Goal: Contribute content

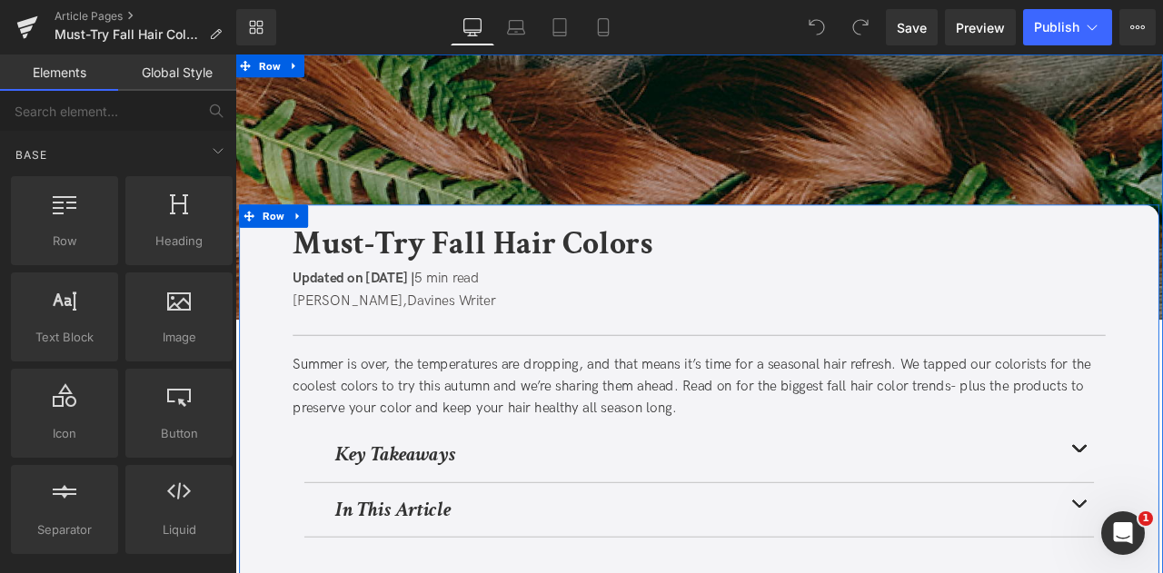
click at [1087, 456] on div "Summer is over, the temperatures are dropping, and that means it’s time for a s…" at bounding box center [784, 449] width 963 height 78
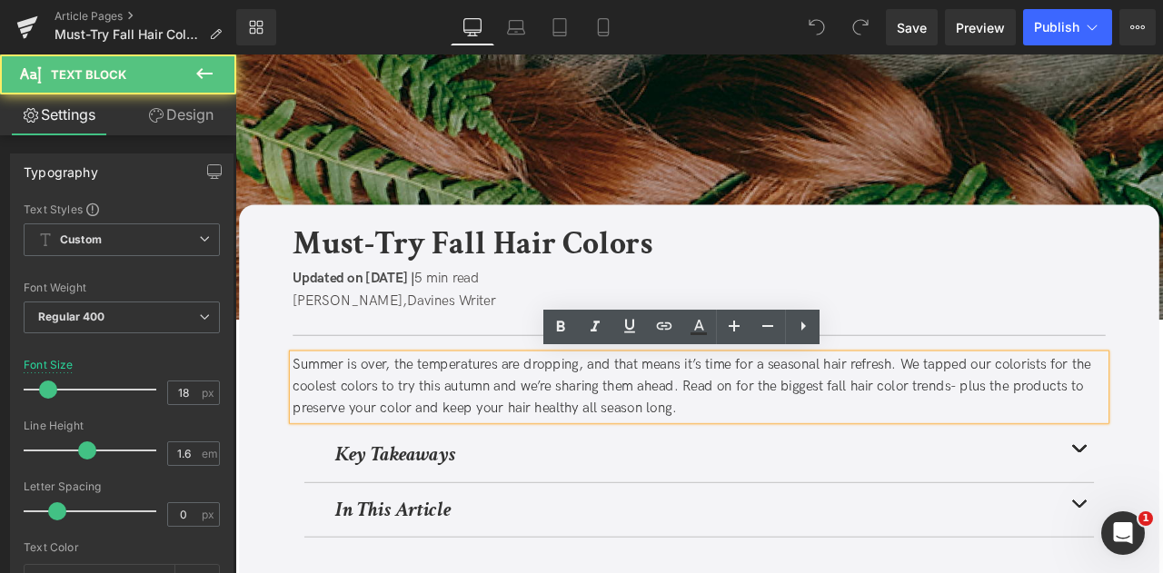
click at [1085, 446] on div "Summer is over, the temperatures are dropping, and that means it’s time for a s…" at bounding box center [784, 449] width 963 height 78
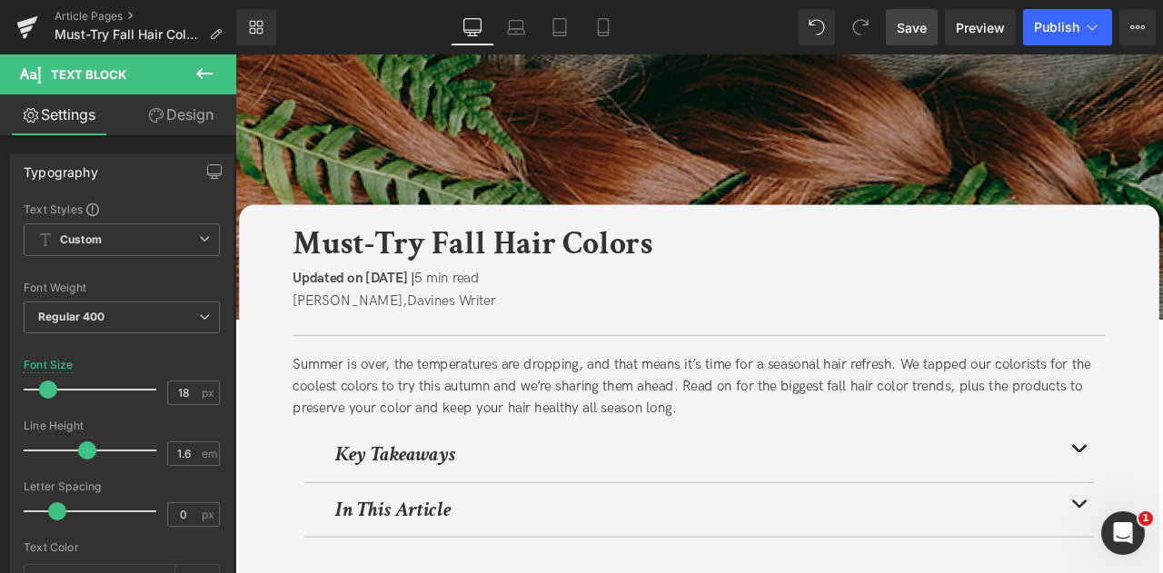
click at [927, 23] on span "Save" at bounding box center [912, 27] width 30 height 19
click at [448, 323] on span "Updated on [DATE] |" at bounding box center [375, 320] width 144 height 19
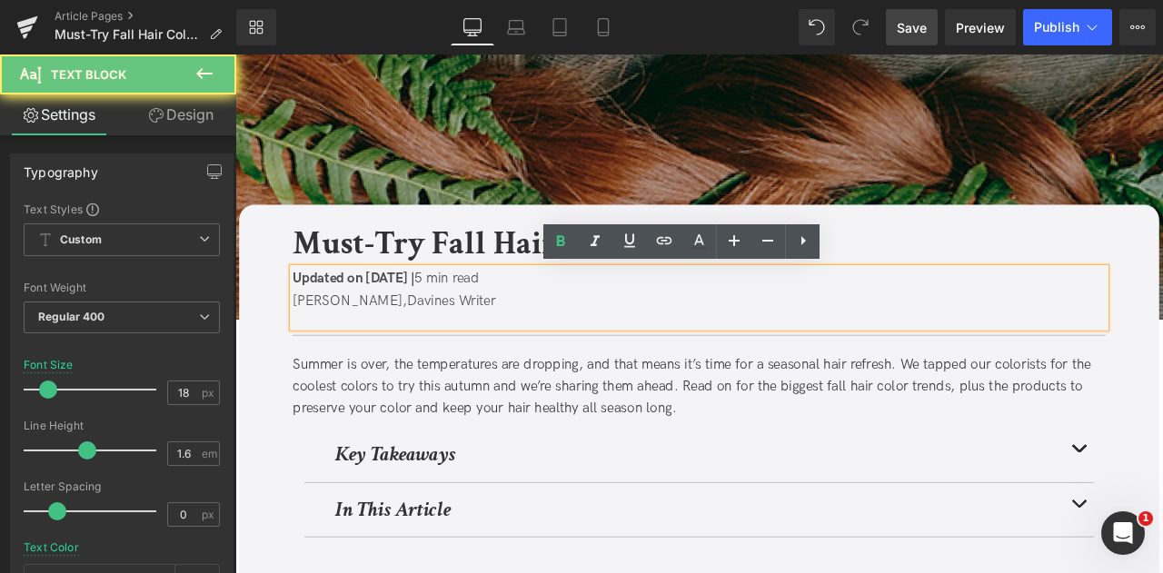
click at [448, 319] on span "Updated on [DATE] |" at bounding box center [375, 320] width 144 height 19
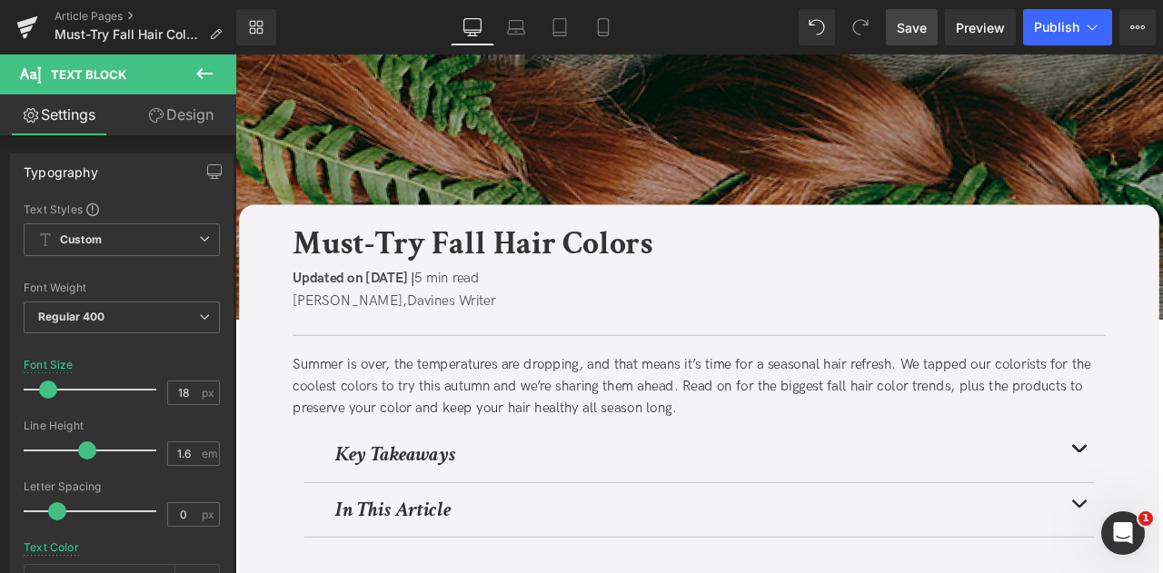
click at [913, 29] on span "Save" at bounding box center [912, 27] width 30 height 19
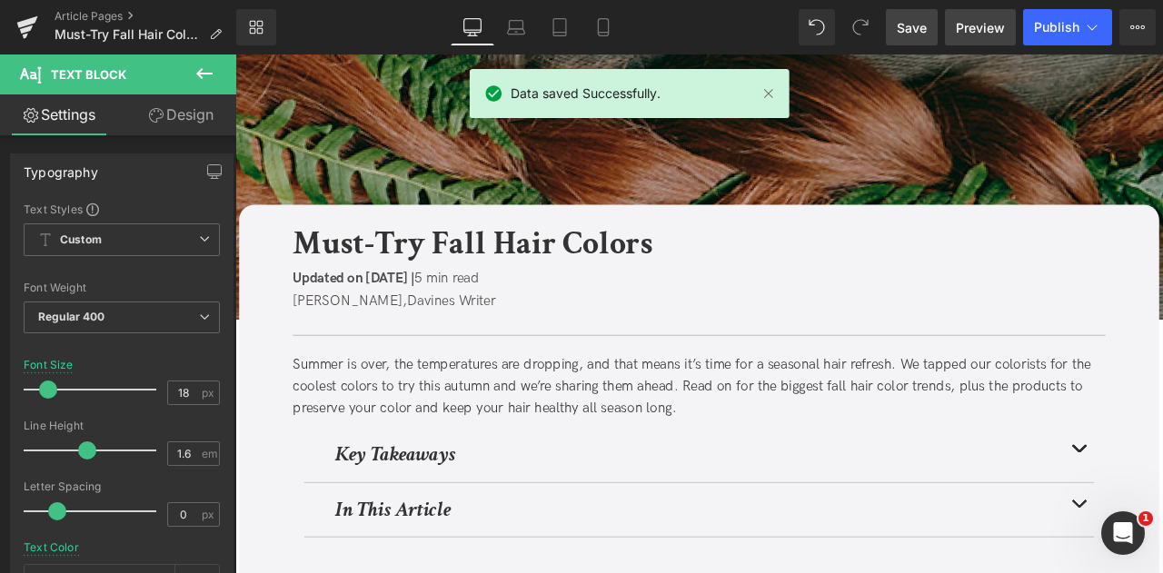
click at [977, 23] on span "Preview" at bounding box center [980, 27] width 49 height 19
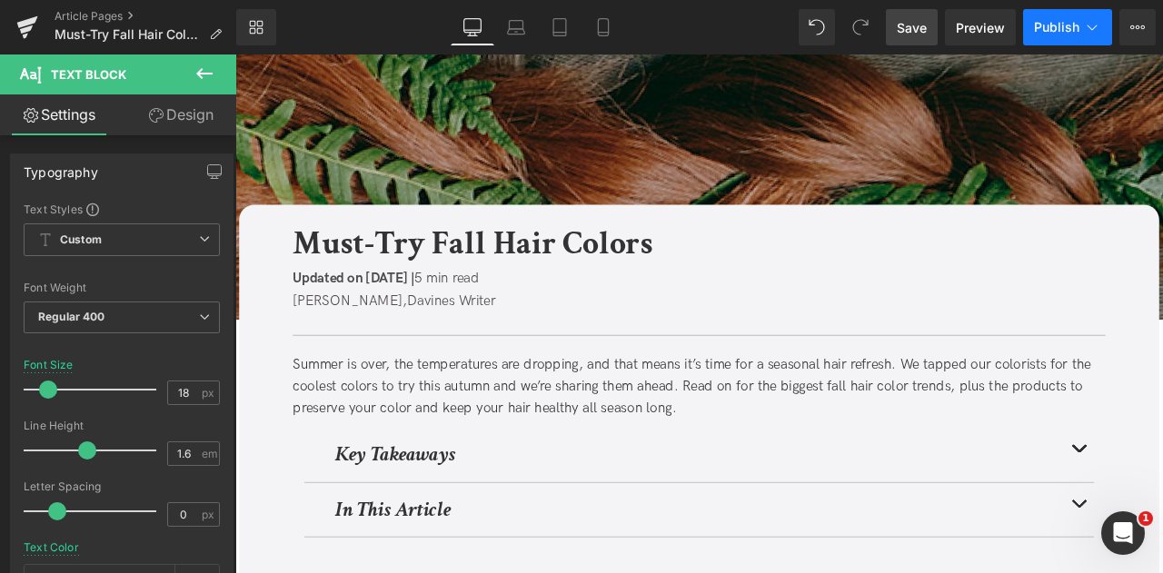
click at [1088, 38] on button "Publish" at bounding box center [1067, 27] width 89 height 36
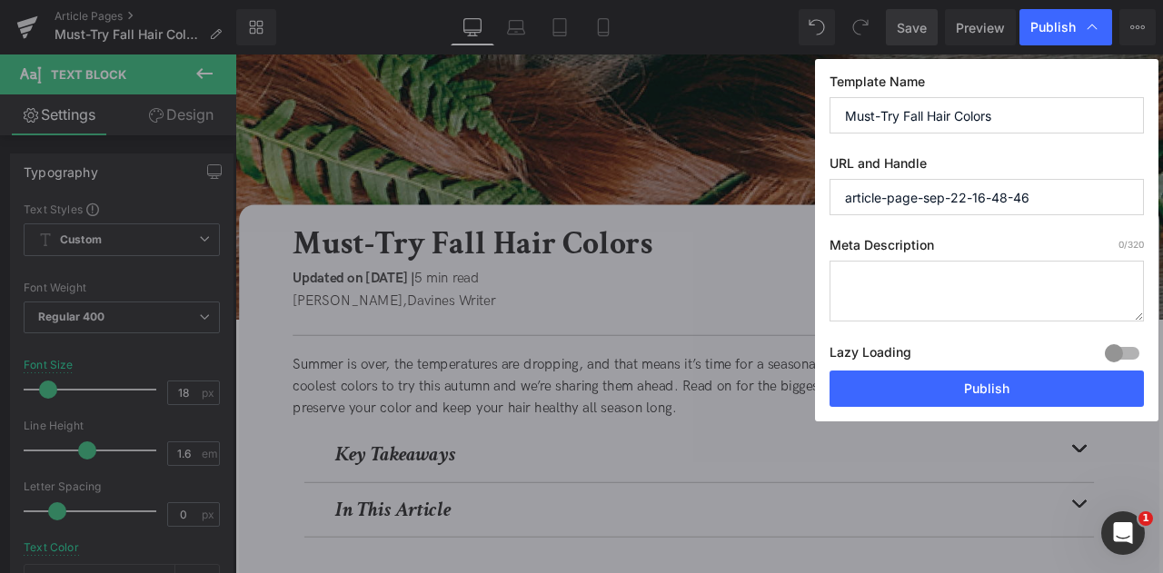
click at [1019, 203] on input "article-page-sep-22-16-48-46" at bounding box center [986, 197] width 314 height 36
paste input "fall-hair-colors/"
type input "fall-hair-colors"
click at [901, 288] on textarea at bounding box center [986, 291] width 314 height 61
paste textarea "Embrace autumn with fresh fall hair colors. Discover trending shades, styling i…"
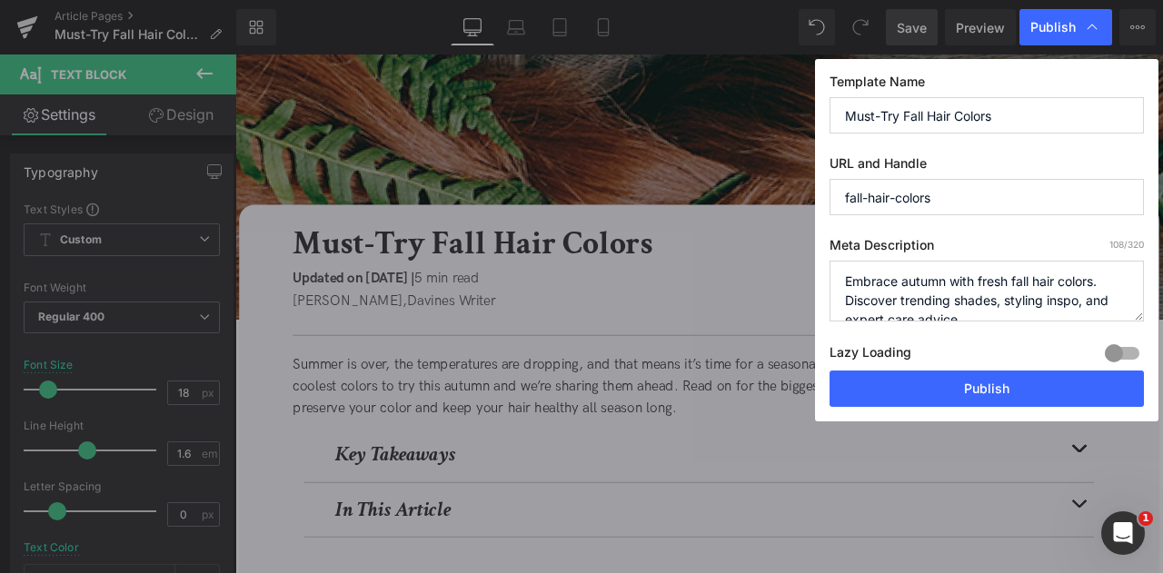
type textarea "Embrace autumn with fresh fall hair colors. Discover trending shades, styling i…"
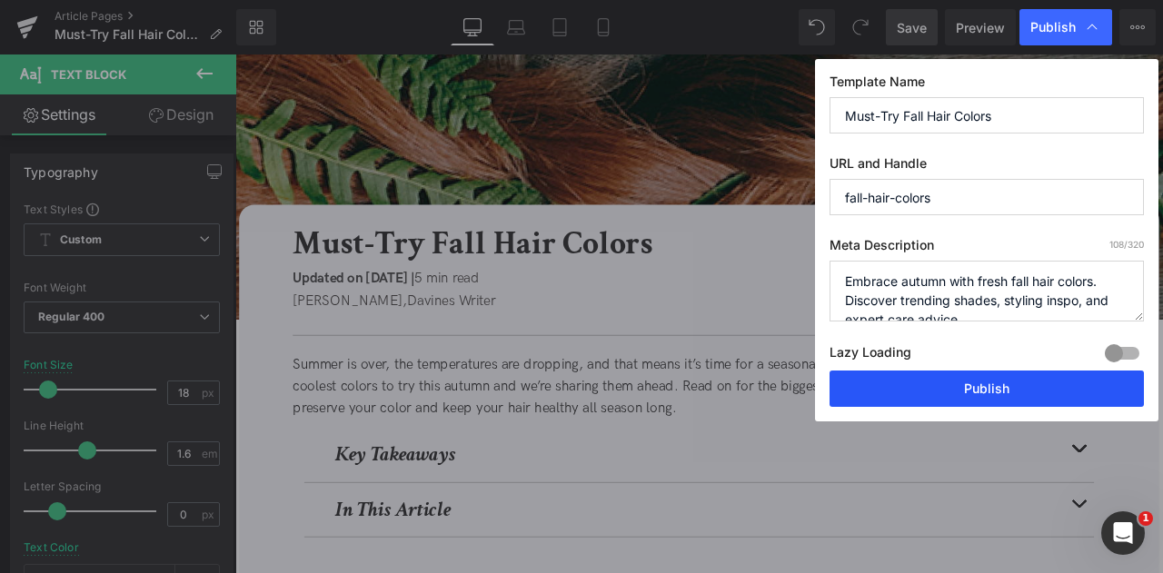
click at [1012, 383] on button "Publish" at bounding box center [986, 389] width 314 height 36
